Goal: Information Seeking & Learning: Learn about a topic

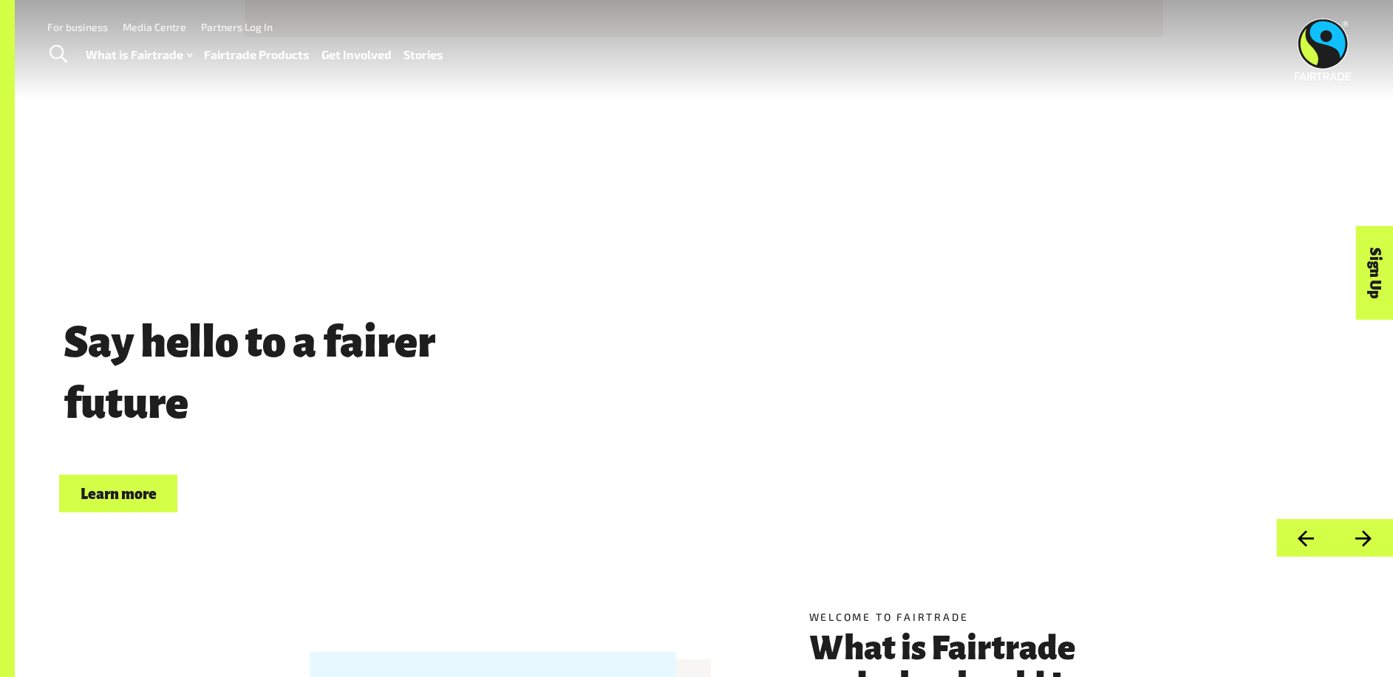
click at [242, 50] on link "Fairtrade Products" at bounding box center [257, 54] width 106 height 21
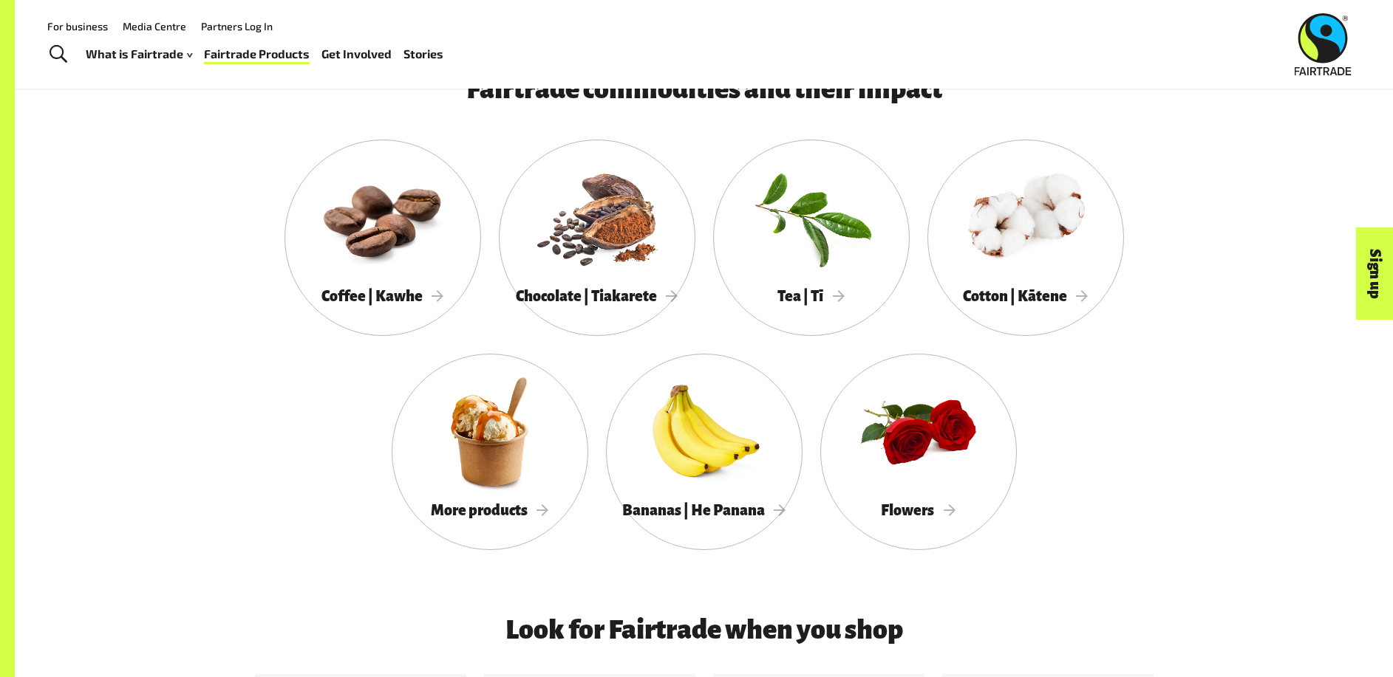
scroll to position [1404, 0]
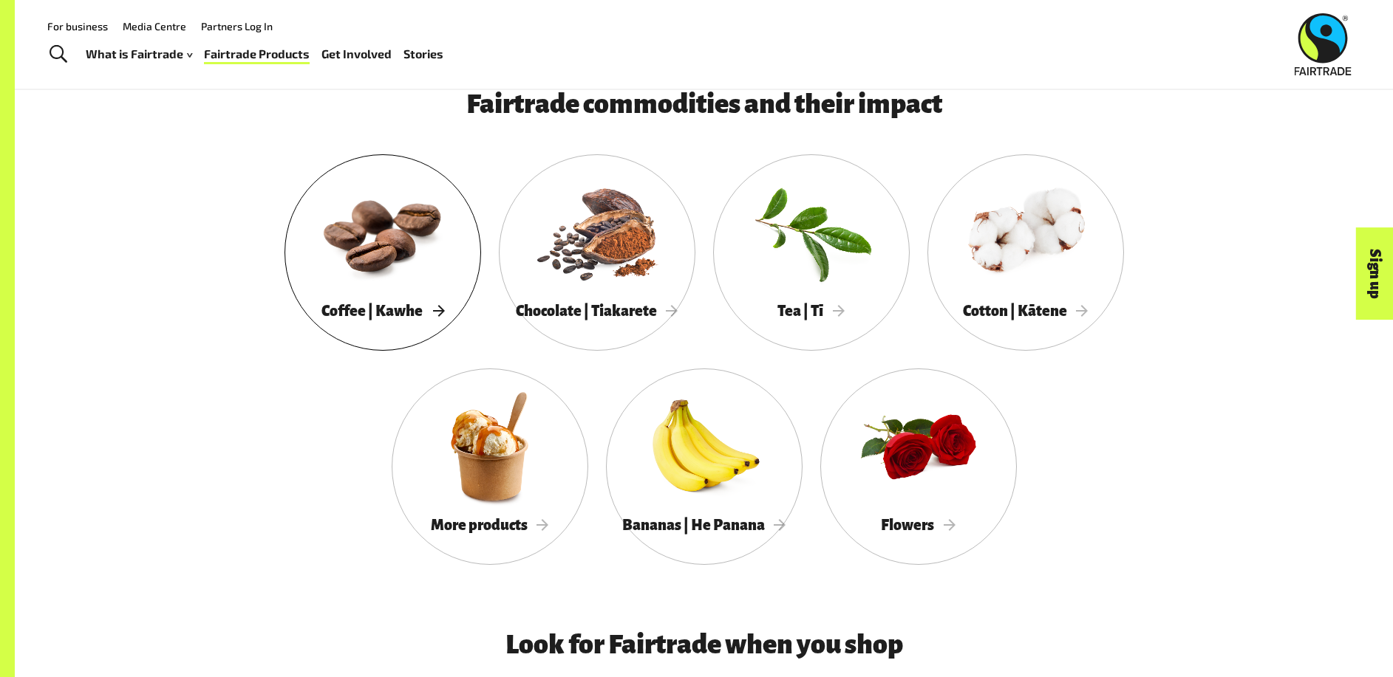
click at [411, 304] on div "Coffee | Kawhe" at bounding box center [382, 311] width 197 height 30
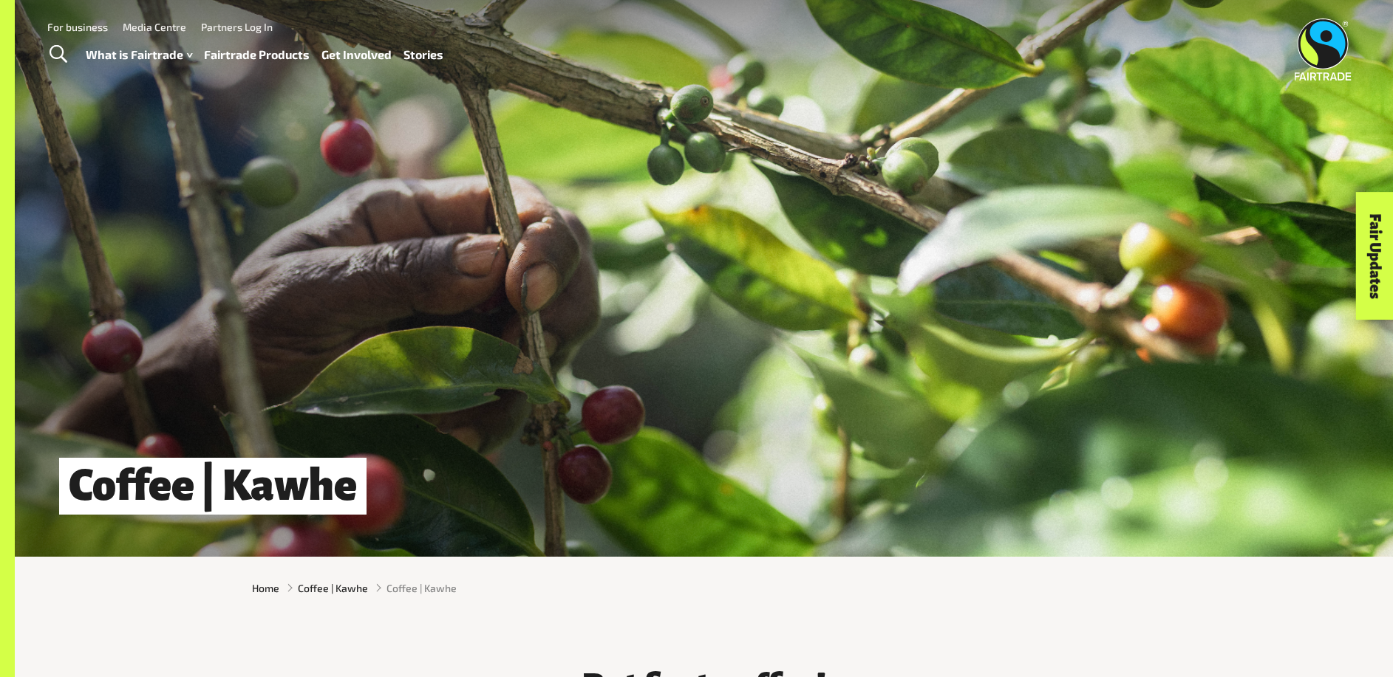
click at [252, 52] on link "Fairtrade Products" at bounding box center [257, 54] width 106 height 21
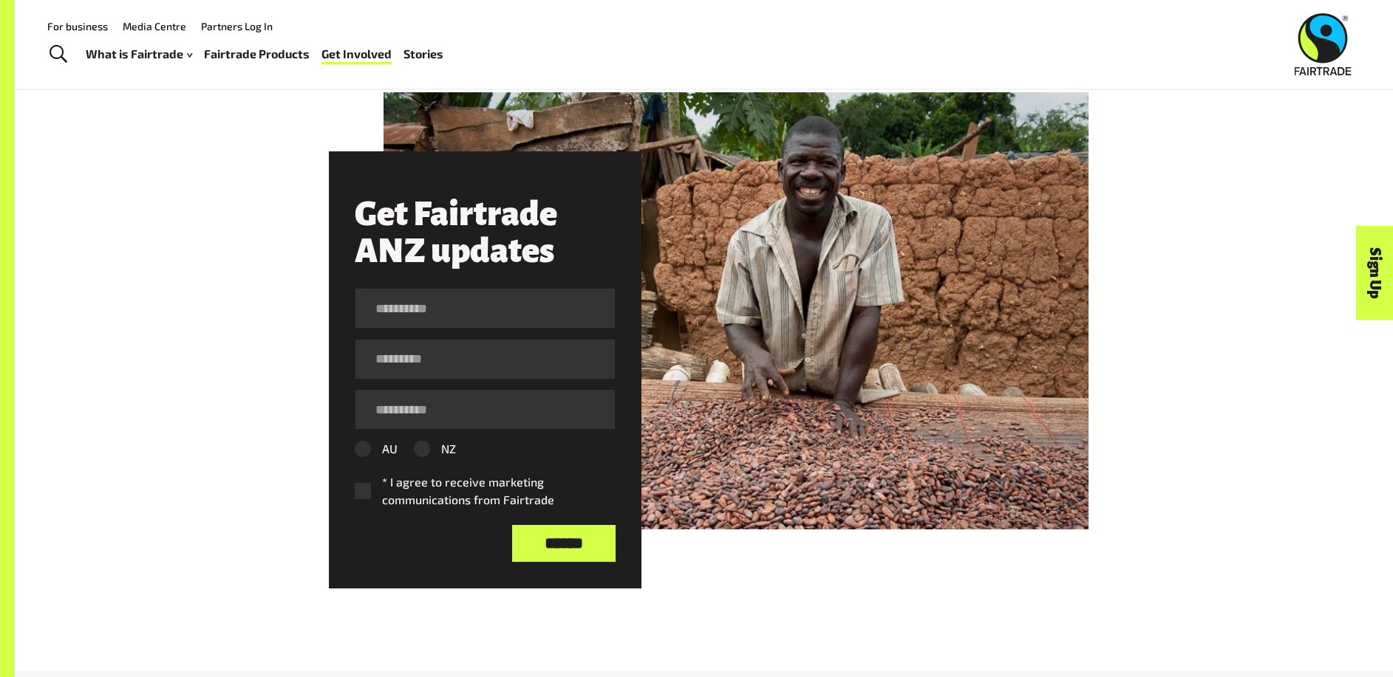
scroll to position [2290, 0]
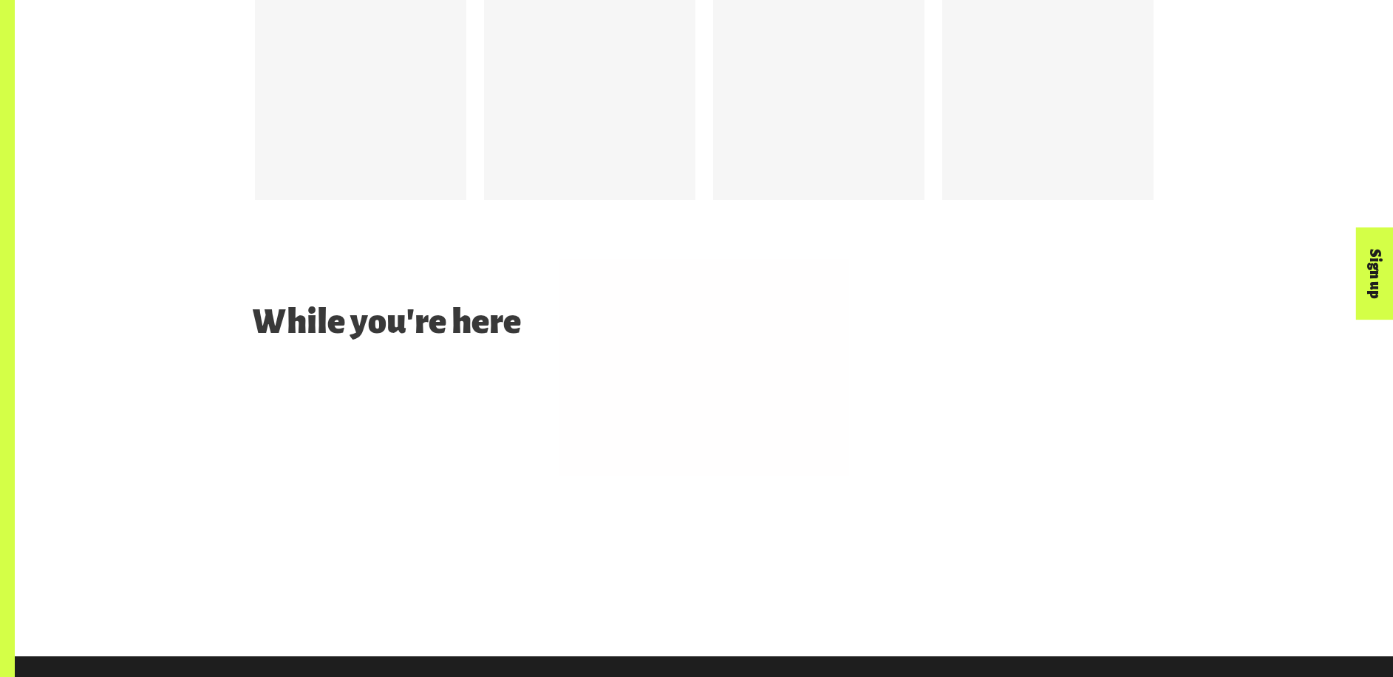
scroll to position [2567, 0]
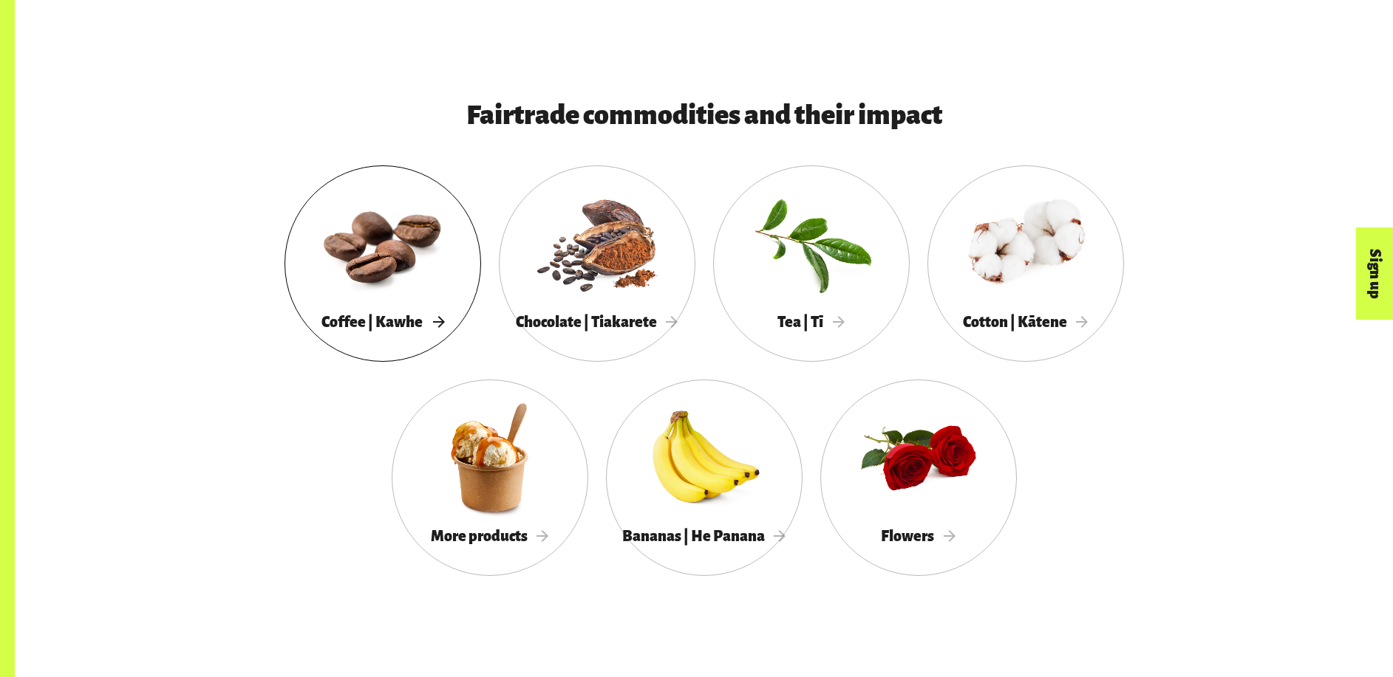
scroll to position [1404, 0]
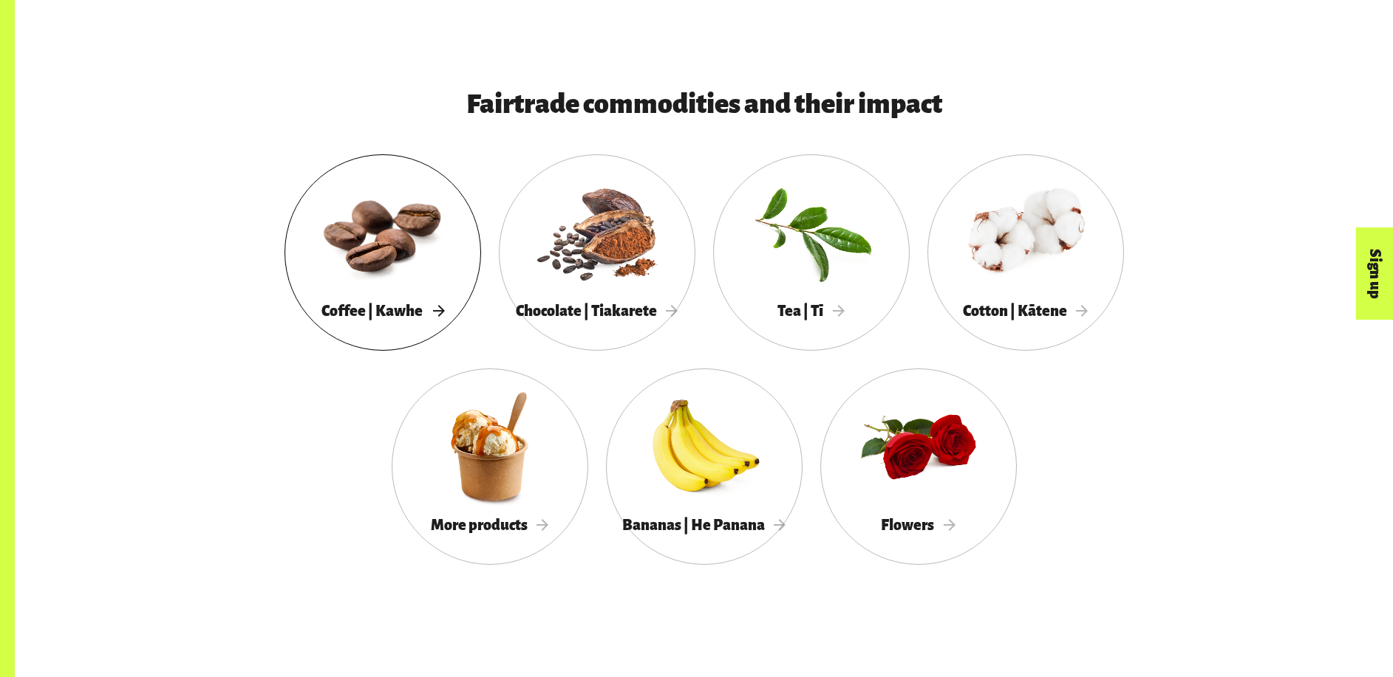
click at [414, 308] on span "Coffee | Kawhe" at bounding box center [382, 311] width 123 height 16
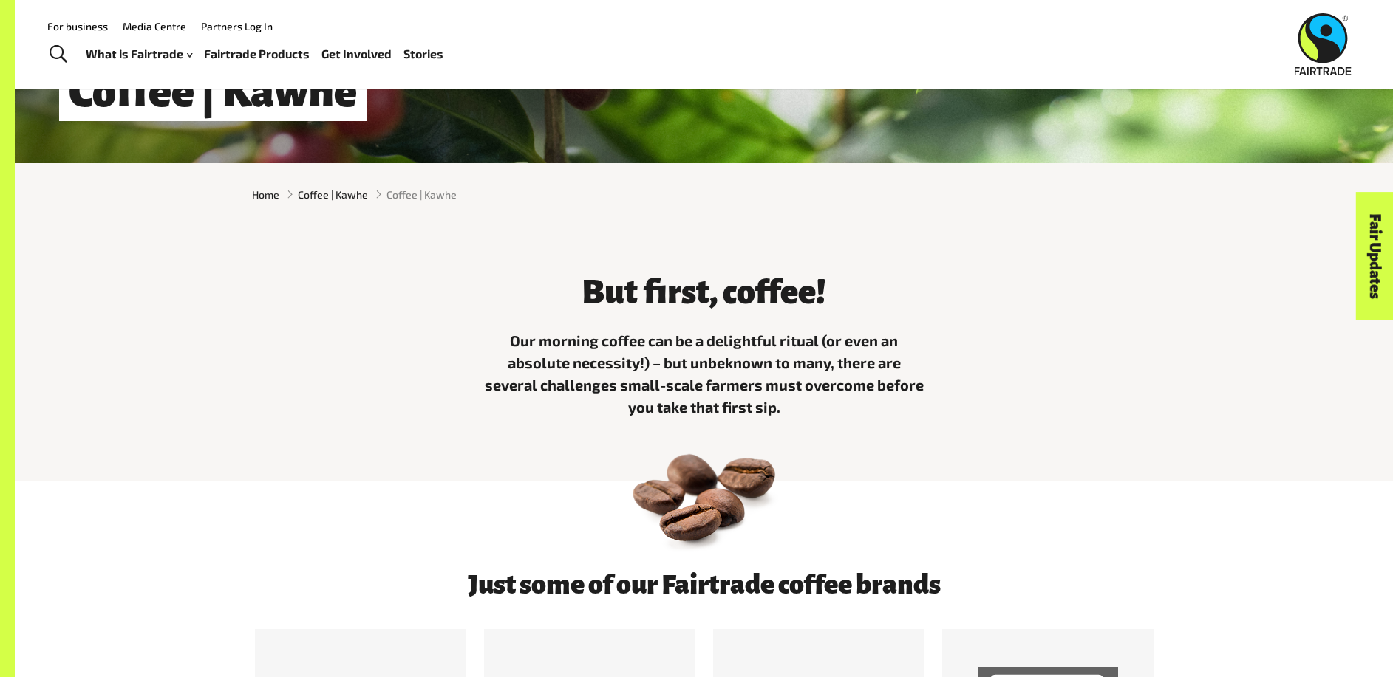
scroll to position [369, 0]
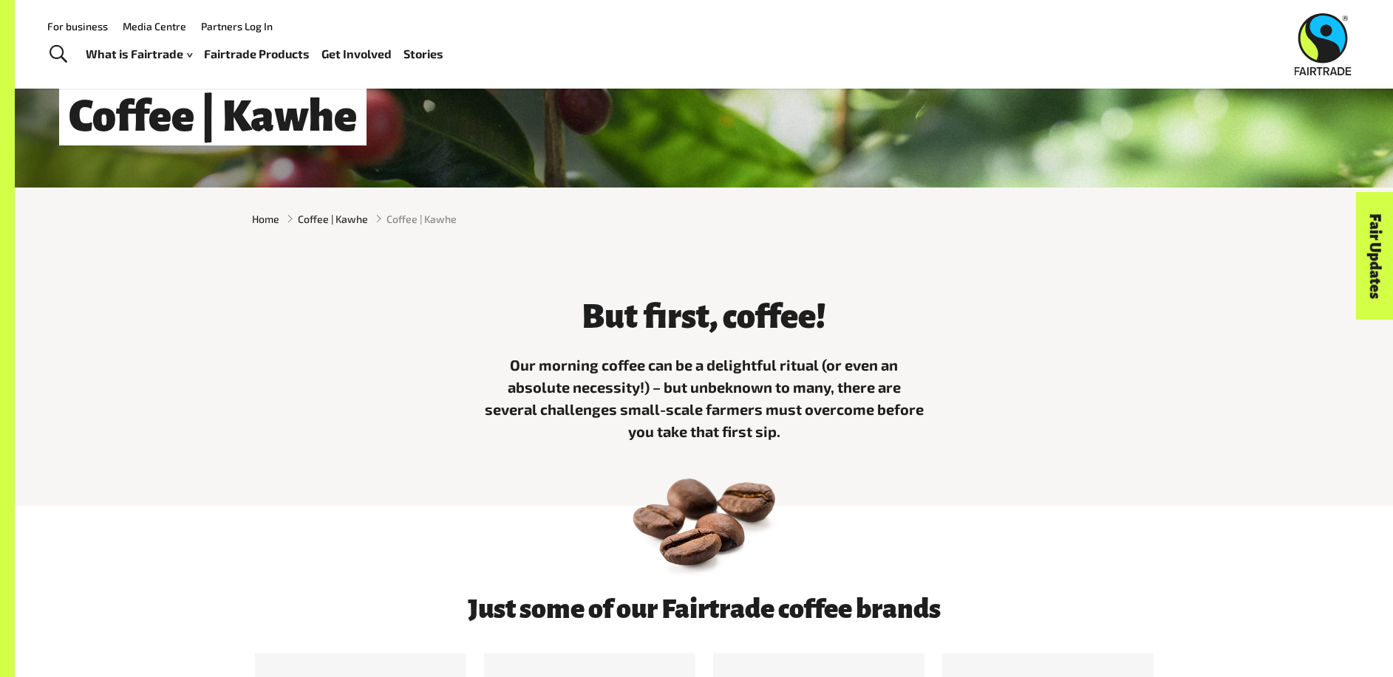
click at [270, 58] on link "Fairtrade Products" at bounding box center [257, 54] width 106 height 21
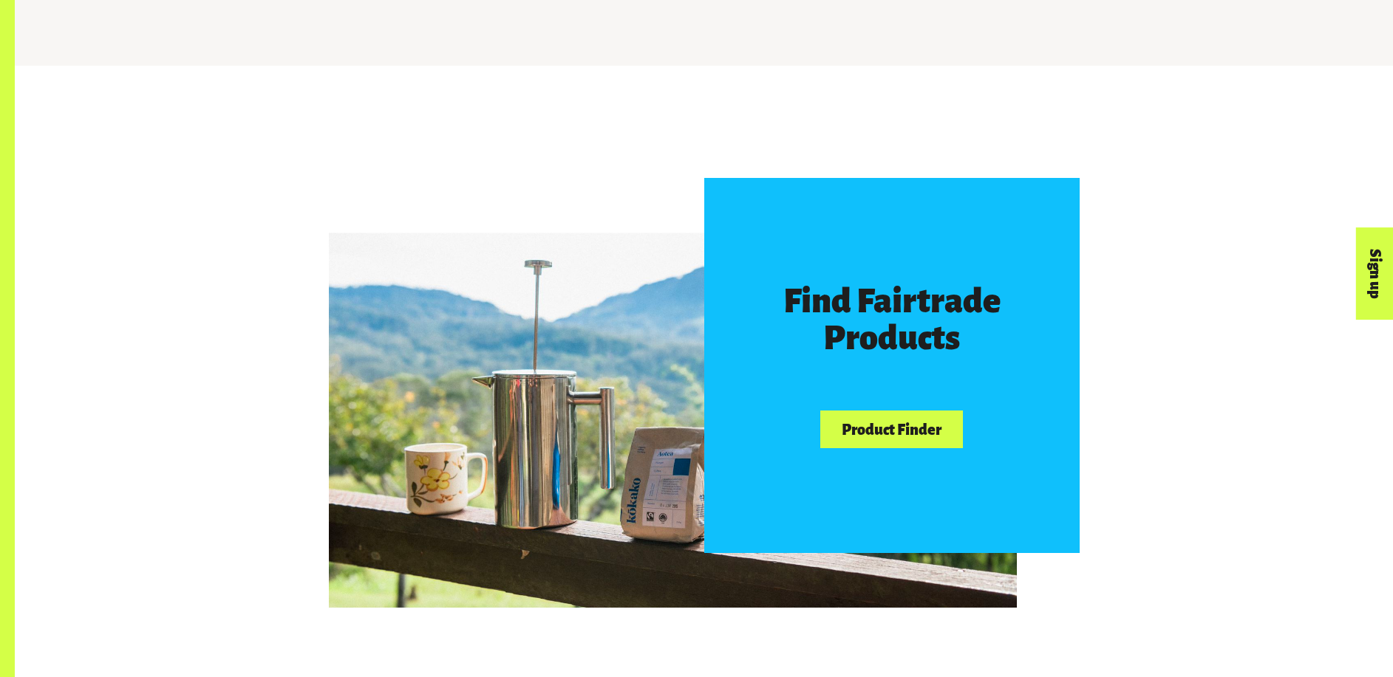
scroll to position [813, 0]
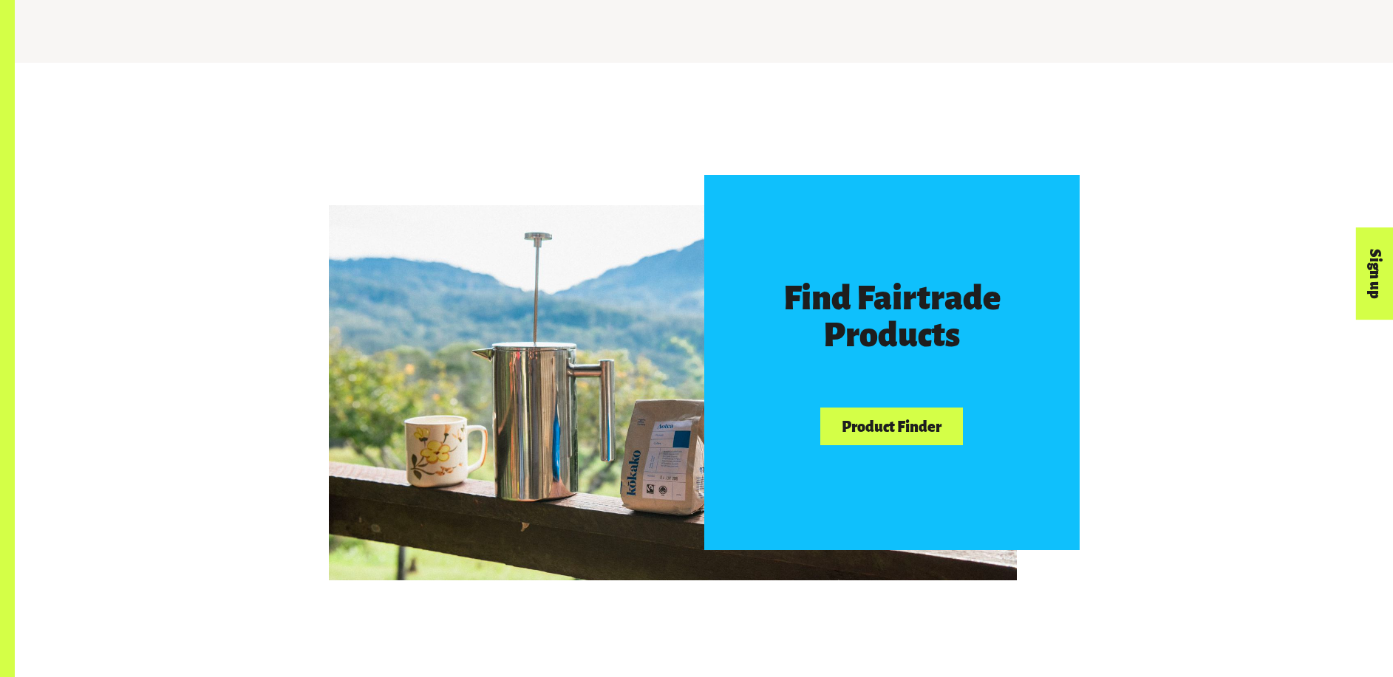
click at [881, 422] on link "Product Finder" at bounding box center [891, 427] width 142 height 38
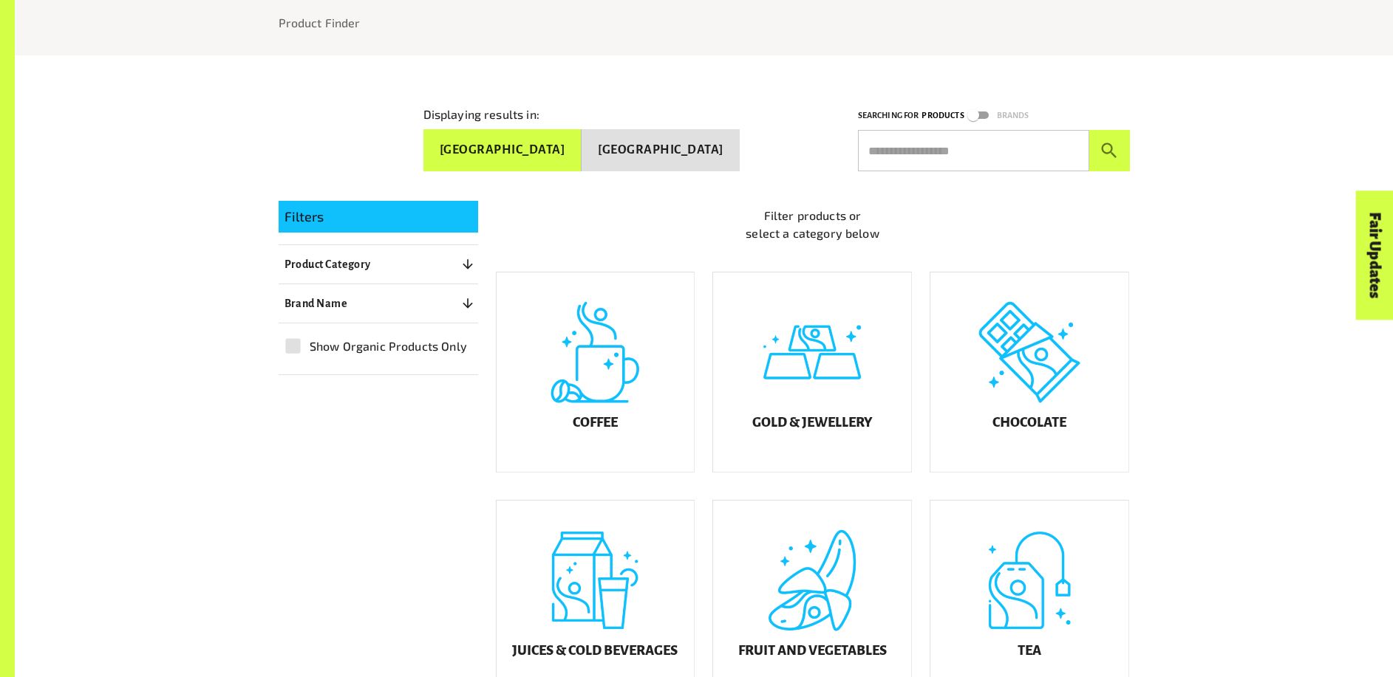
click at [546, 407] on div "Coffee" at bounding box center [595, 372] width 198 height 199
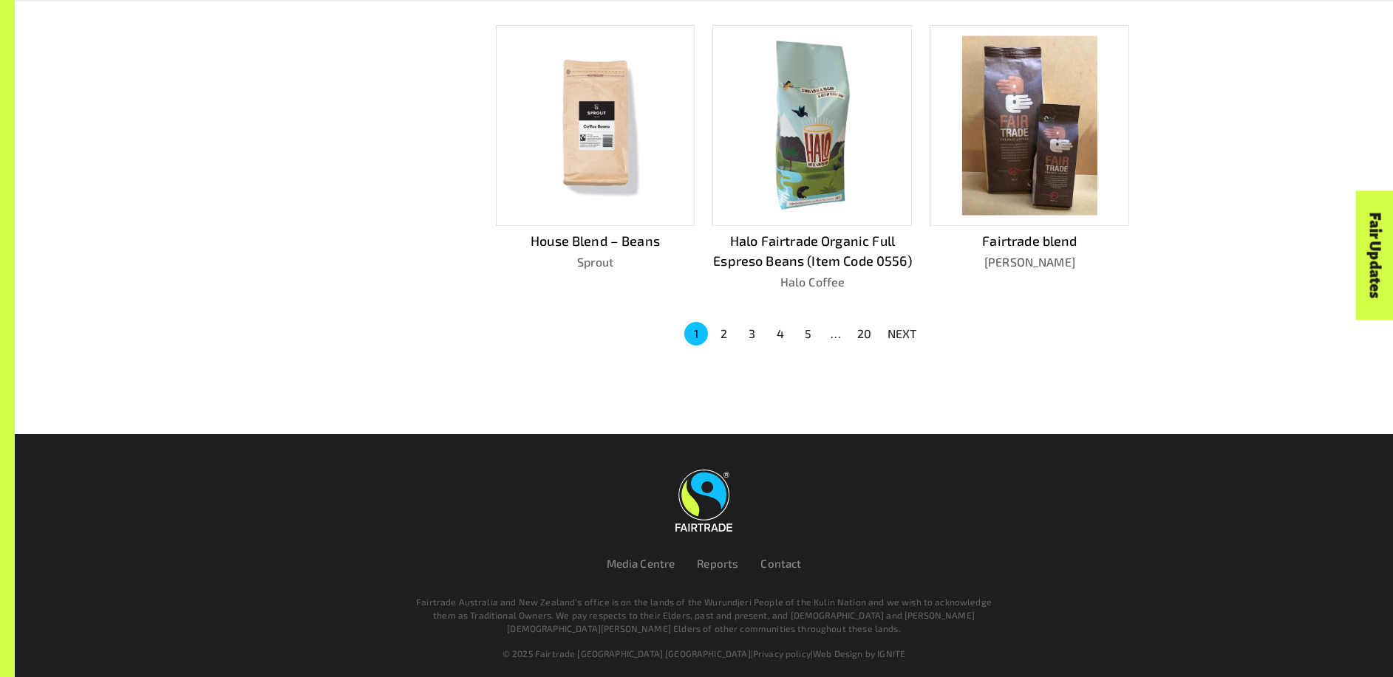
scroll to position [662, 0]
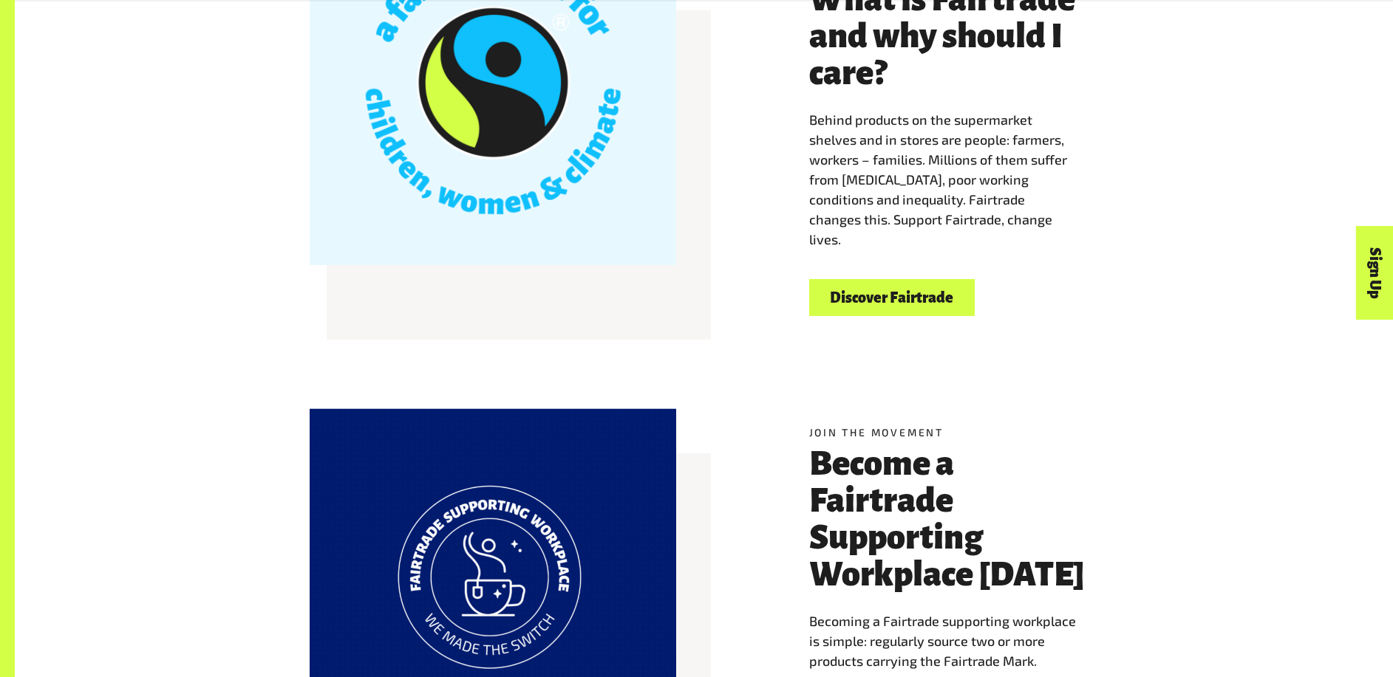
scroll to position [739, 0]
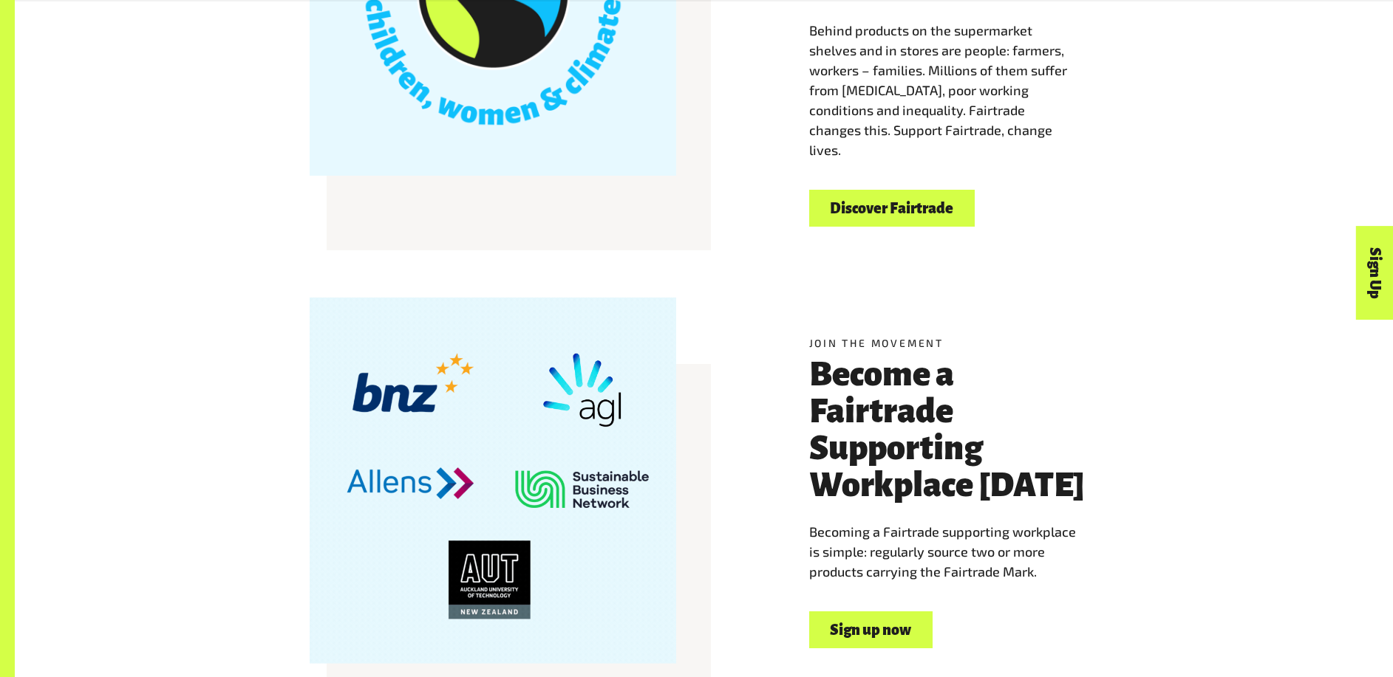
click at [911, 208] on link "Discover Fairtrade" at bounding box center [891, 209] width 165 height 38
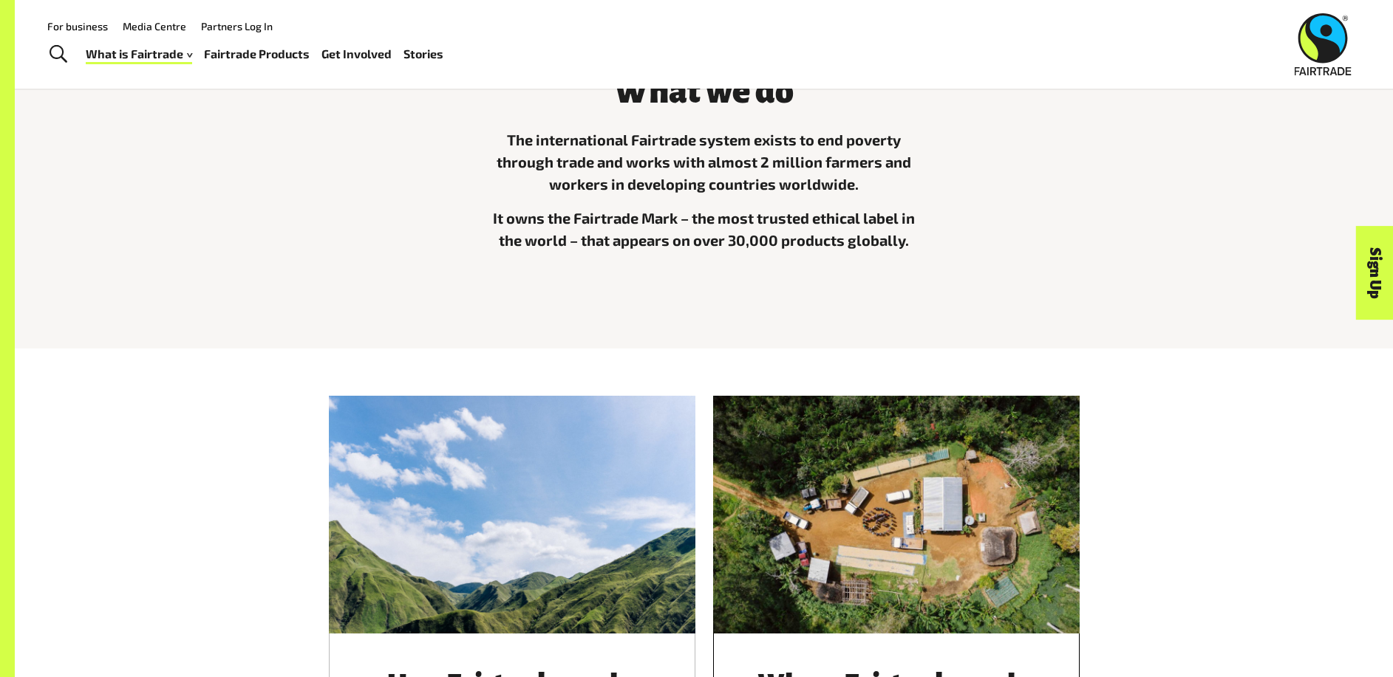
scroll to position [591, 0]
